Goal: Communication & Community: Answer question/provide support

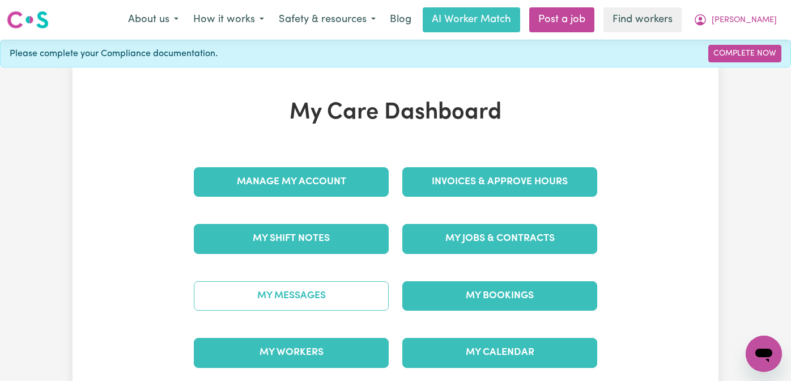
click at [280, 300] on link "My Messages" at bounding box center [291, 295] width 195 height 29
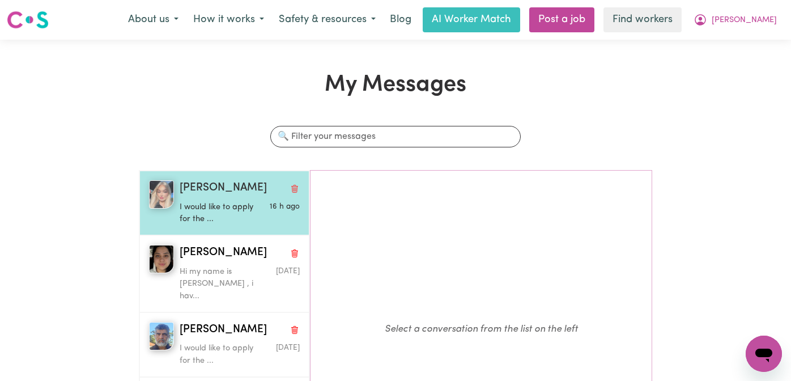
click at [184, 219] on p "I would like to apply for the ..." at bounding box center [220, 213] width 80 height 24
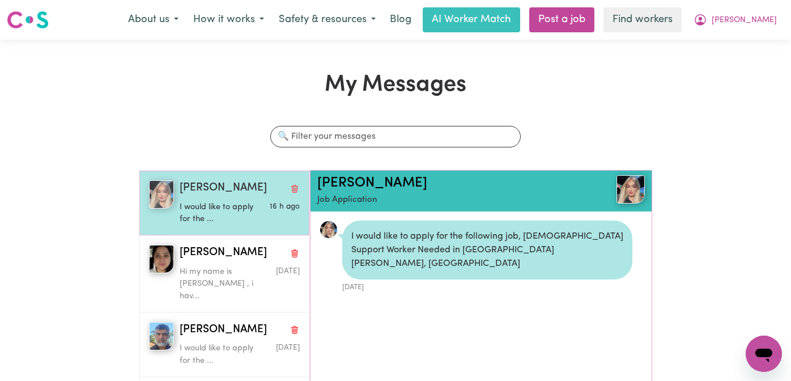
scroll to position [7, 0]
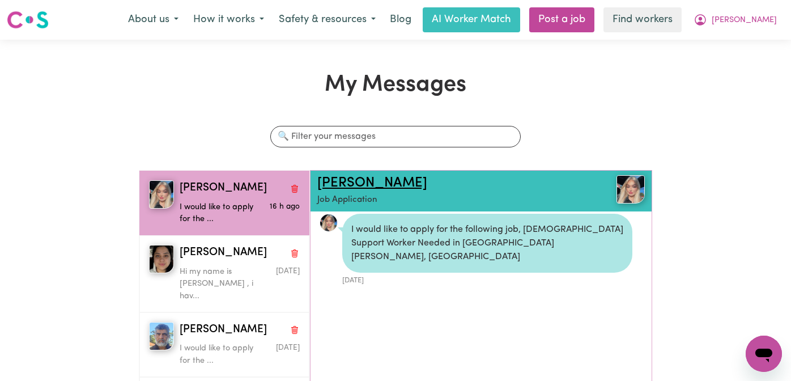
click at [340, 182] on link "[PERSON_NAME]" at bounding box center [372, 183] width 110 height 14
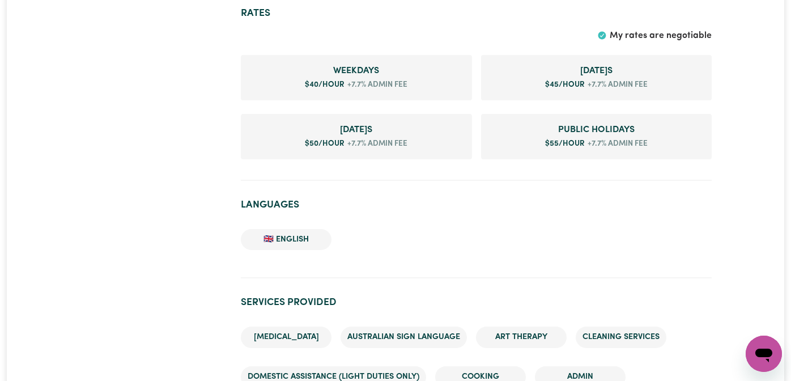
scroll to position [751, 0]
